Goal: Task Accomplishment & Management: Complete application form

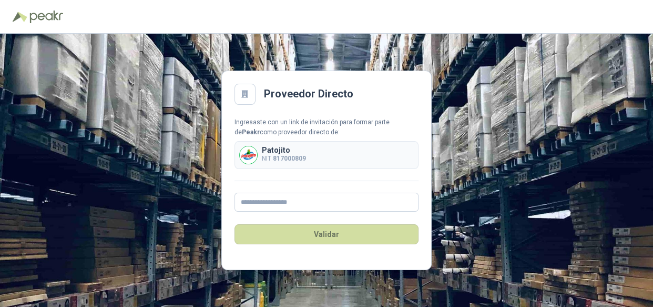
click at [280, 154] on p "NIT 817000809" at bounding box center [284, 159] width 44 height 10
click at [273, 205] on input "text" at bounding box center [327, 201] width 184 height 19
type input "**********"
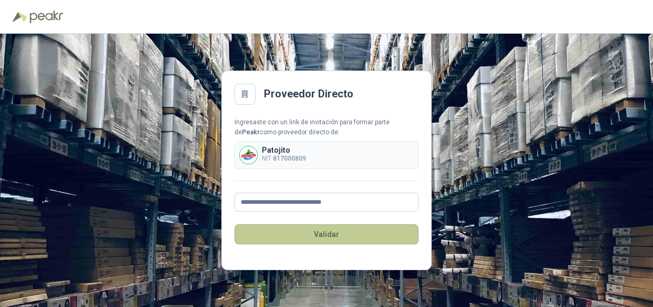
click at [325, 231] on button "Validar" at bounding box center [327, 234] width 184 height 20
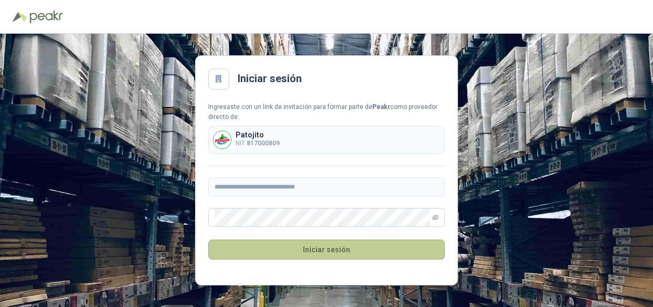
click at [308, 248] on button "Iniciar sesión" at bounding box center [326, 249] width 237 height 20
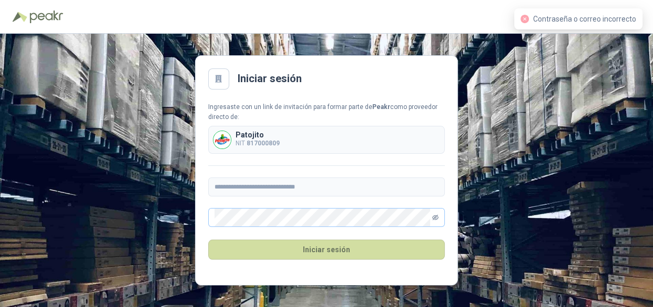
click at [438, 216] on icon "eye-invisible" at bounding box center [435, 217] width 6 height 6
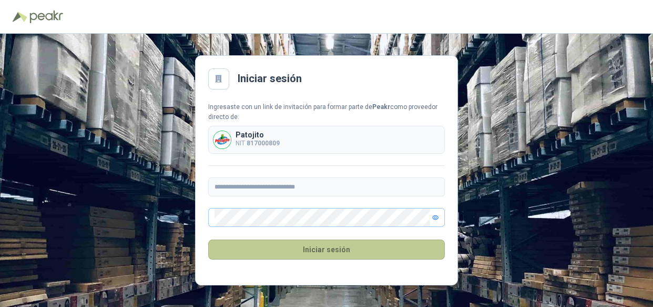
click at [347, 249] on button "Iniciar sesión" at bounding box center [326, 249] width 237 height 20
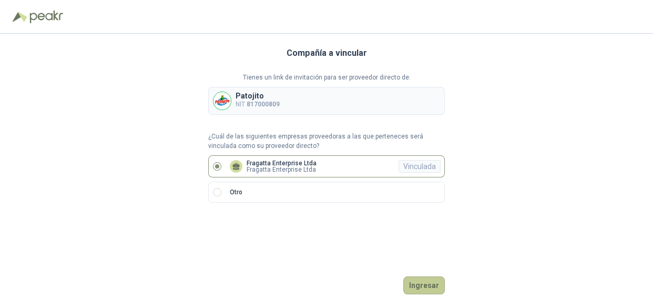
click at [422, 280] on button "Ingresar" at bounding box center [424, 285] width 42 height 18
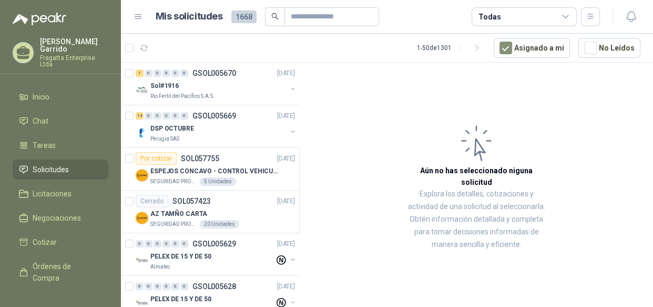
click at [556, 11] on div "Todas" at bounding box center [524, 16] width 105 height 19
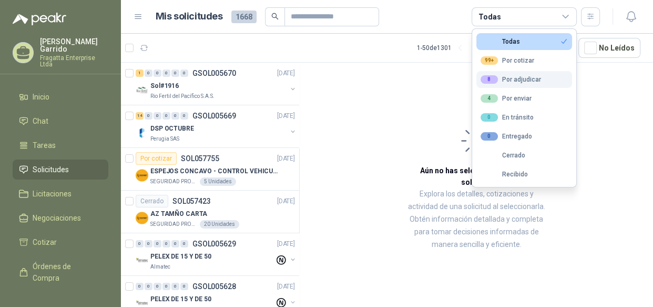
click at [515, 82] on div "8 Por adjudicar" at bounding box center [511, 79] width 60 height 8
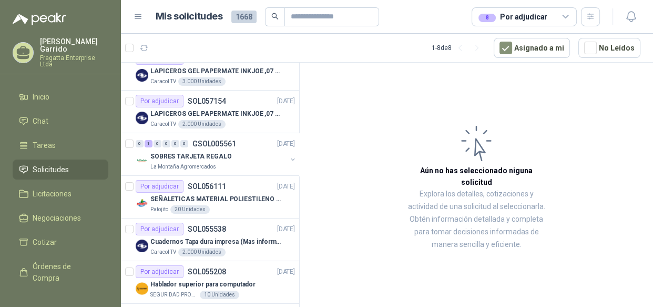
scroll to position [77, 0]
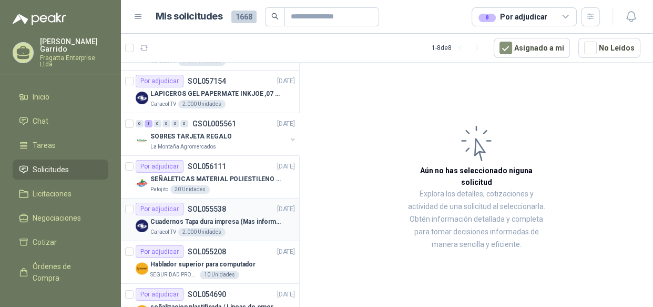
click at [228, 219] on p "Cuadernos Tapa dura impresa (Mas informacion en el adjunto)" at bounding box center [215, 222] width 131 height 10
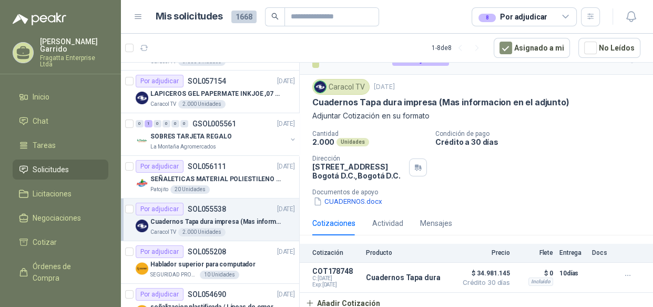
scroll to position [22, 0]
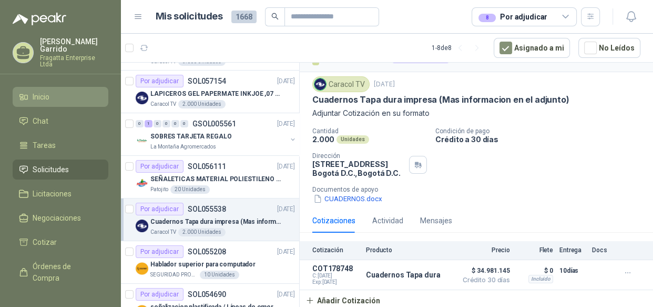
click at [53, 91] on li "Inicio" at bounding box center [60, 97] width 83 height 12
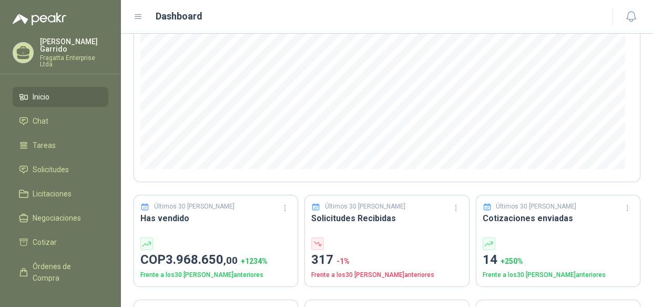
scroll to position [55, 0]
